Goal: Task Accomplishment & Management: Manage account settings

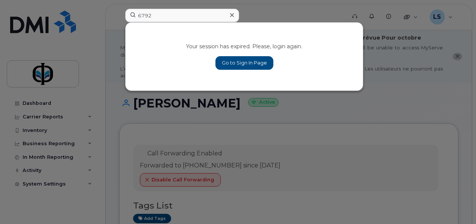
type input "6792"
click at [237, 62] on link "Go to Sign In Page" at bounding box center [245, 63] width 58 height 14
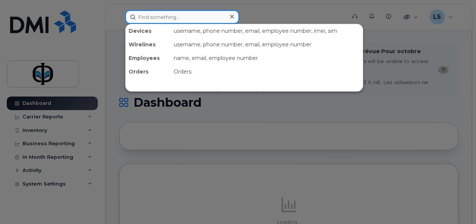
click at [146, 21] on input at bounding box center [182, 17] width 114 height 14
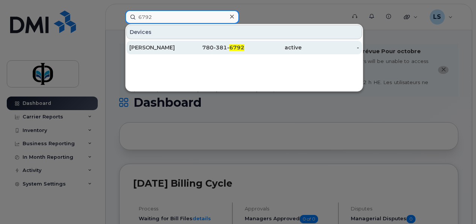
type input "6792"
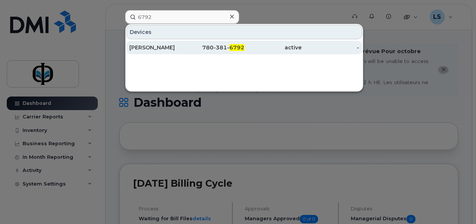
click at [185, 47] on div "Sachin Thomas" at bounding box center [158, 48] width 58 height 8
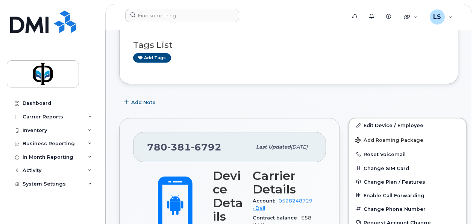
scroll to position [116, 0]
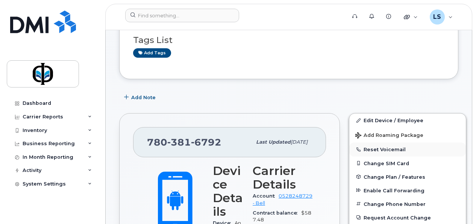
click at [382, 149] on button "Reset Voicemail" at bounding box center [408, 149] width 117 height 14
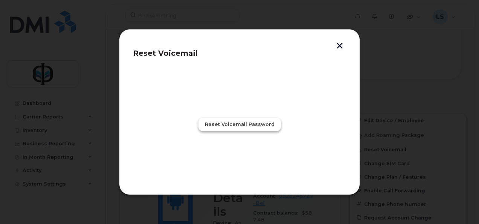
click at [257, 120] on button "Reset Voicemail Password" at bounding box center [239, 124] width 82 height 14
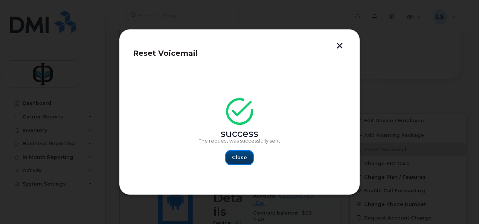
click at [235, 161] on button "Close" at bounding box center [239, 158] width 27 height 14
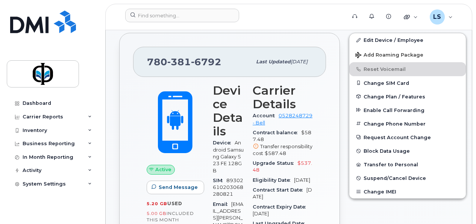
scroll to position [198, 0]
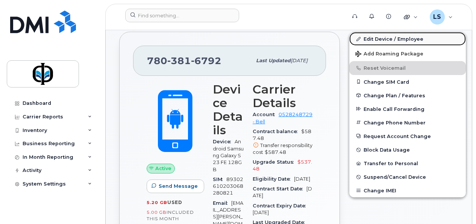
click at [374, 40] on link "Edit Device / Employee" at bounding box center [408, 39] width 117 height 14
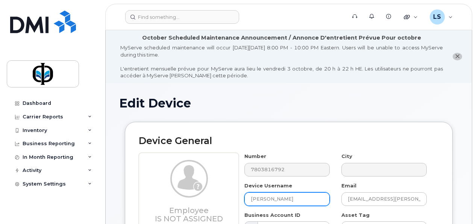
click at [282, 199] on input "Sachin Thomas" at bounding box center [287, 199] width 85 height 14
click at [282, 199] on input "[PERSON_NAME]" at bounding box center [287, 199] width 85 height 14
type input "FM Spare"
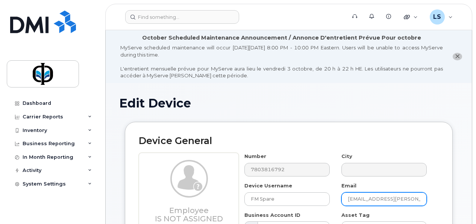
click at [388, 198] on input "sachin.thomas@terracon.ca" at bounding box center [384, 199] width 85 height 14
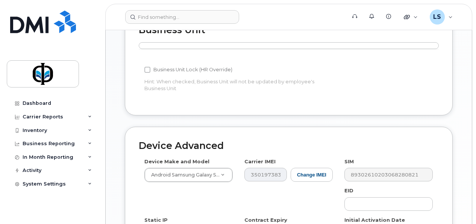
scroll to position [510, 0]
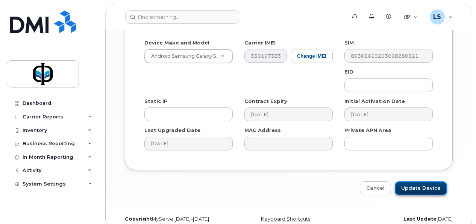
click at [416, 183] on input "Update Device" at bounding box center [421, 188] width 52 height 14
type input "Saving..."
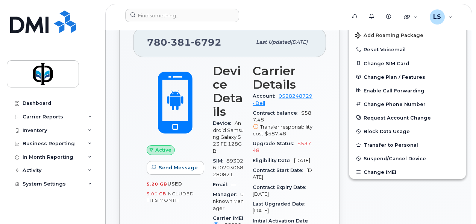
scroll to position [223, 0]
